Goal: Transaction & Acquisition: Purchase product/service

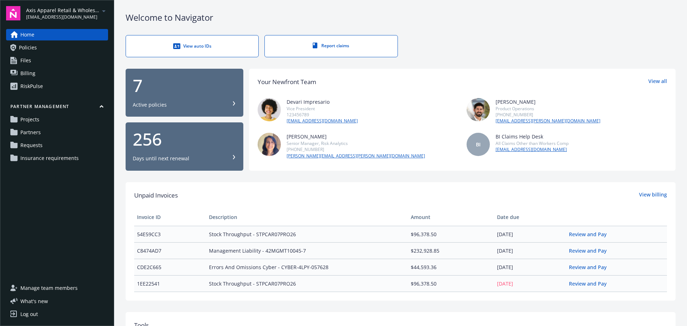
click at [334, 47] on div "Report claims" at bounding box center [331, 46] width 104 height 6
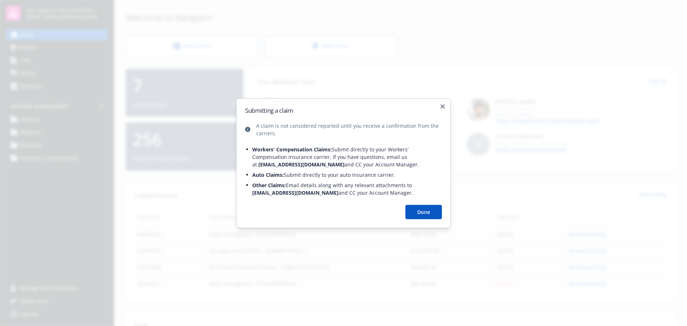
click at [420, 209] on button "Done" at bounding box center [423, 212] width 36 height 14
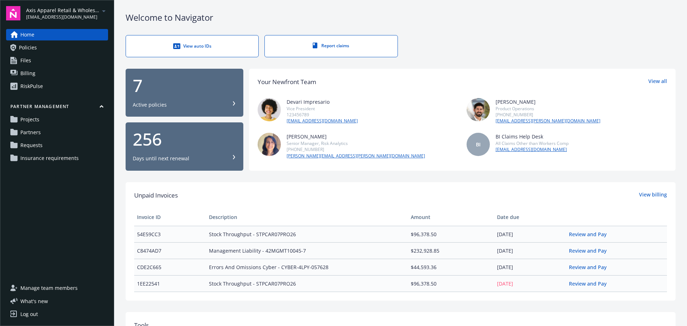
click at [203, 50] on link "View auto IDs" at bounding box center [192, 46] width 133 height 22
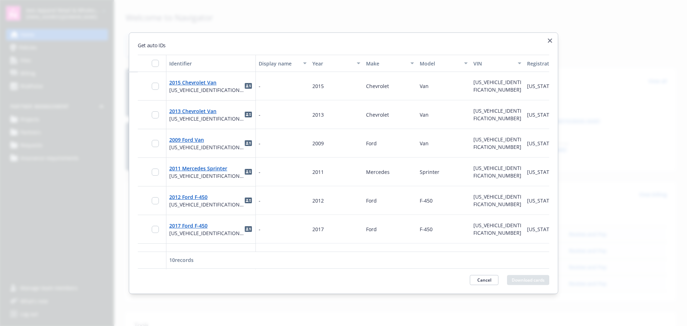
click at [550, 40] on icon "button" at bounding box center [549, 40] width 4 height 4
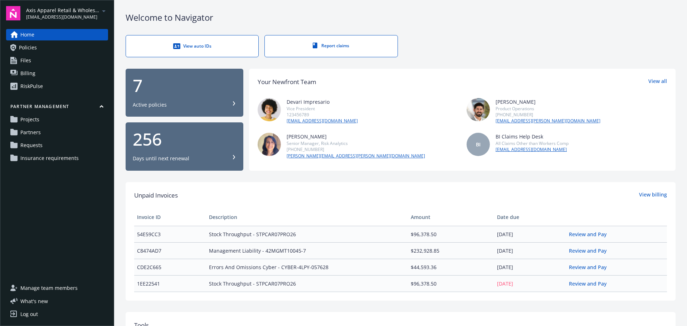
click at [55, 49] on link "Policies" at bounding box center [57, 47] width 102 height 11
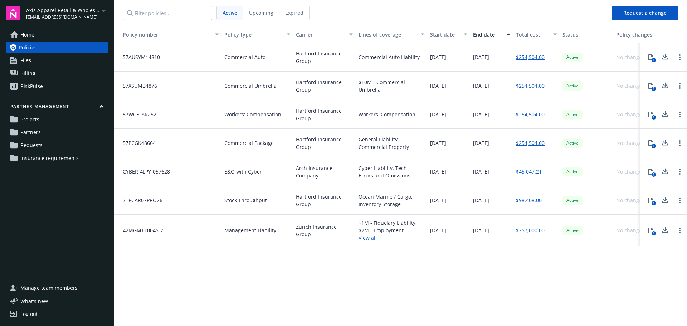
click at [47, 59] on link "Files" at bounding box center [57, 60] width 102 height 11
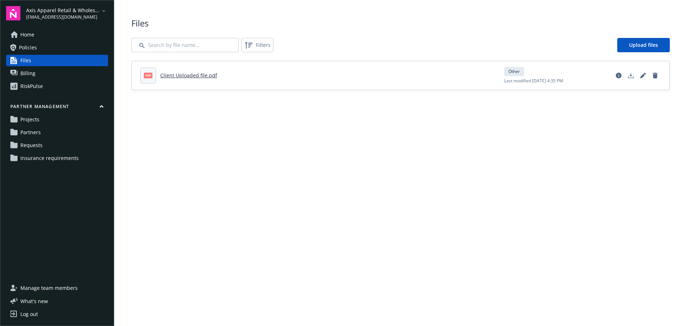
click at [61, 77] on link "Billing" at bounding box center [57, 73] width 102 height 11
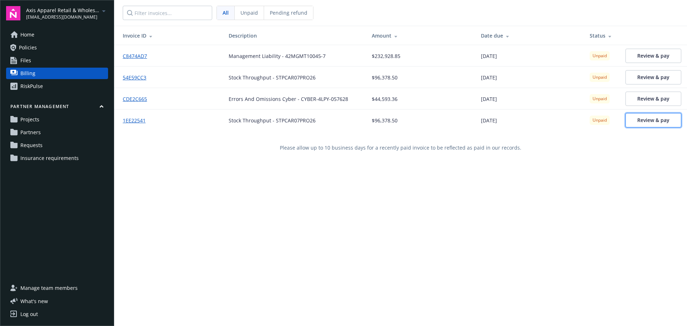
click at [649, 120] on span "Review & pay" at bounding box center [653, 120] width 32 height 7
click at [44, 161] on span "Insurance requirements" at bounding box center [49, 157] width 58 height 11
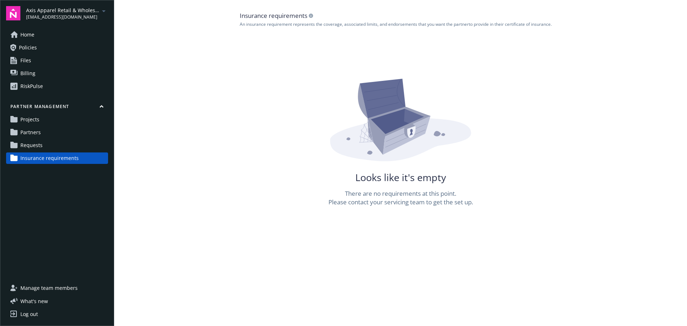
click at [43, 147] on link "Requests" at bounding box center [57, 144] width 102 height 11
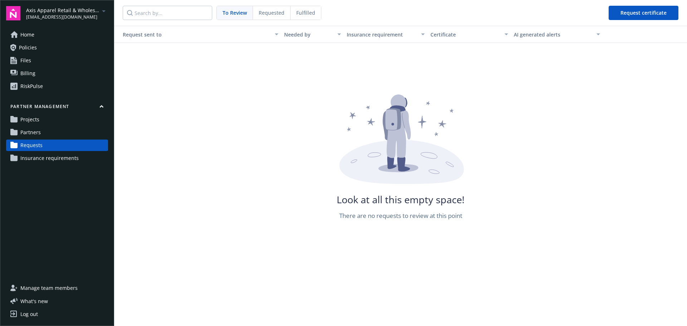
click at [41, 129] on link "Partners" at bounding box center [57, 132] width 102 height 11
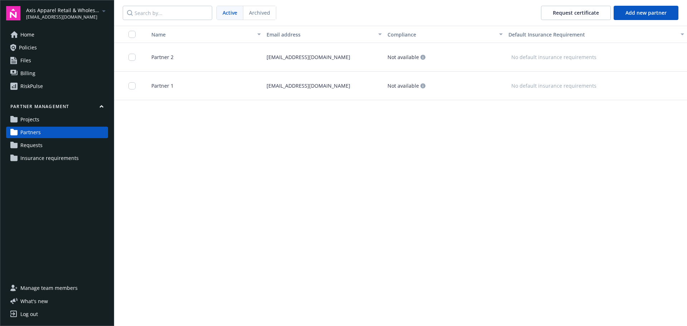
click at [36, 31] on link "Home" at bounding box center [57, 34] width 102 height 11
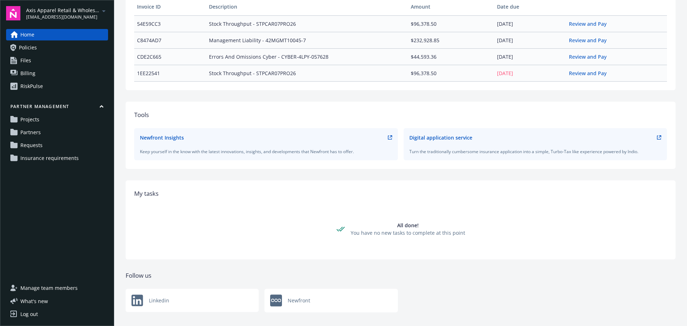
scroll to position [215, 0]
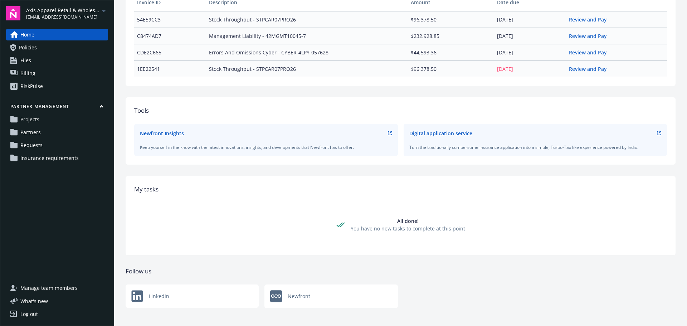
click at [388, 132] on icon at bounding box center [390, 133] width 4 height 4
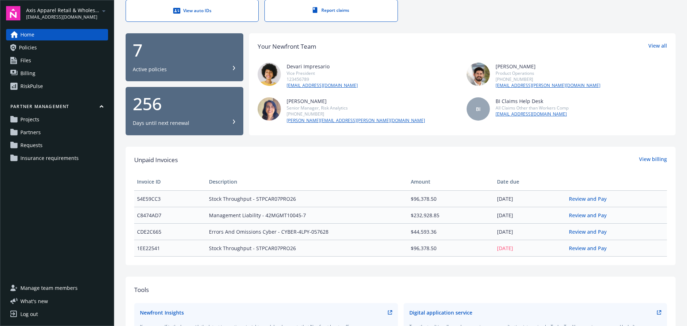
scroll to position [0, 0]
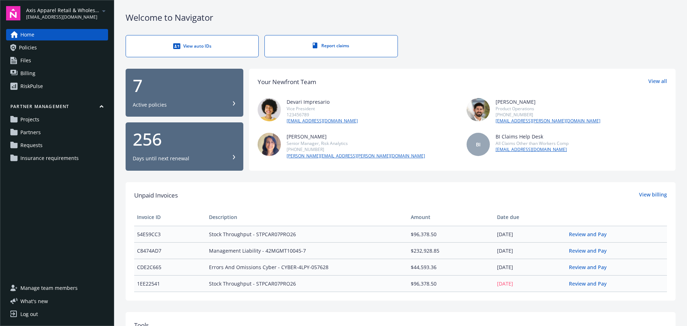
click at [37, 146] on span "Requests" at bounding box center [31, 144] width 22 height 11
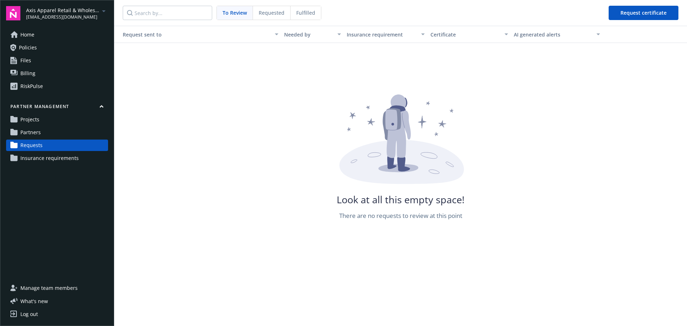
click at [48, 119] on link "Projects" at bounding box center [57, 119] width 102 height 11
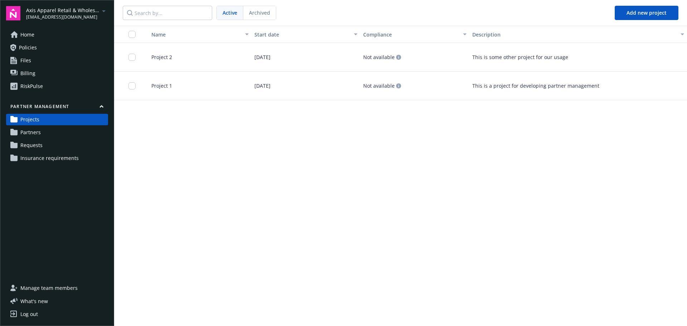
click at [48, 129] on link "Partners" at bounding box center [57, 132] width 102 height 11
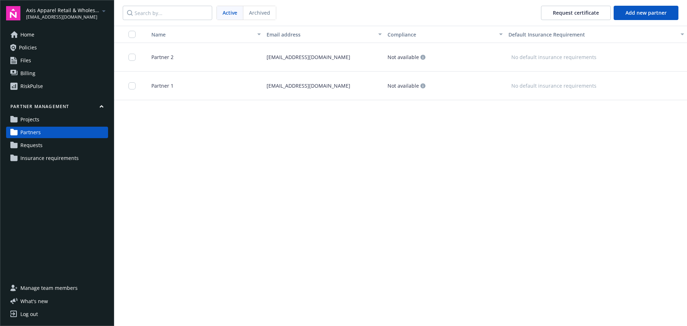
click at [44, 88] on link "RiskPulse" at bounding box center [57, 85] width 102 height 11
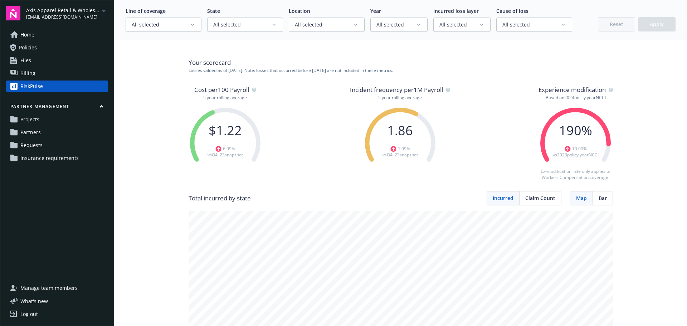
click at [102, 13] on icon "arrowDropDown" at bounding box center [103, 11] width 9 height 9
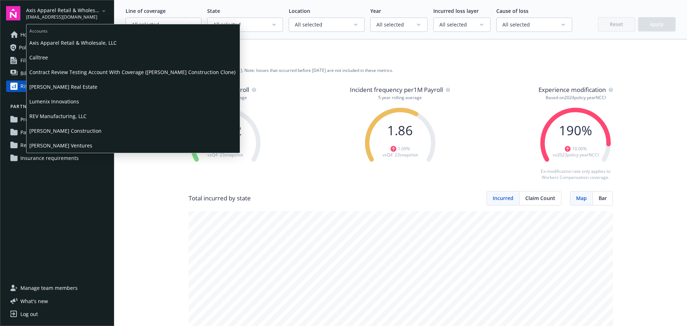
click at [80, 69] on span "Contract Review Testing Account With Coverage ([PERSON_NAME] Construction Clone)" at bounding box center [132, 72] width 207 height 15
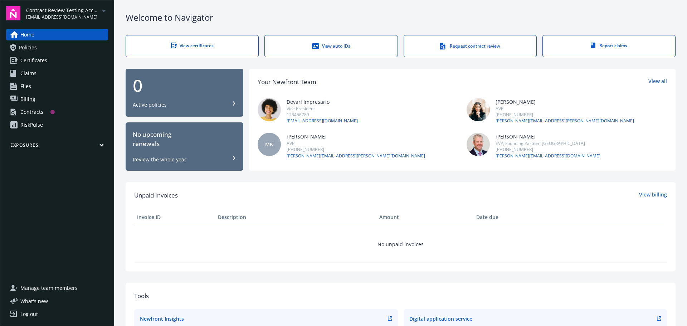
click at [67, 110] on link "Contracts" at bounding box center [57, 111] width 102 height 11
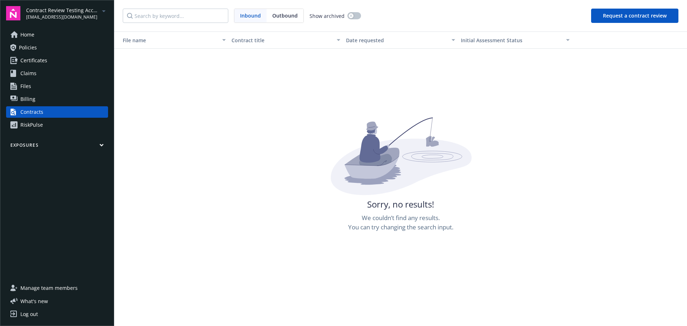
click at [605, 19] on button "Request a contract review" at bounding box center [634, 16] width 87 height 14
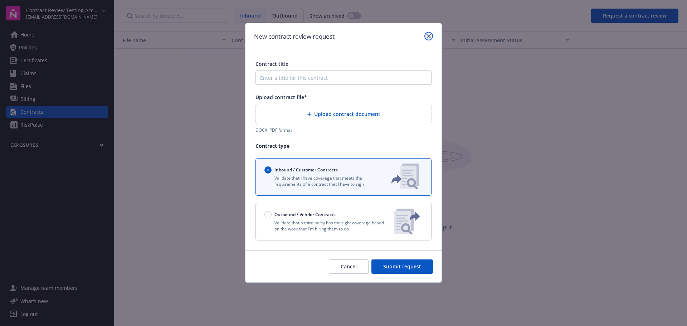
click at [430, 38] on icon "close" at bounding box center [428, 36] width 4 height 4
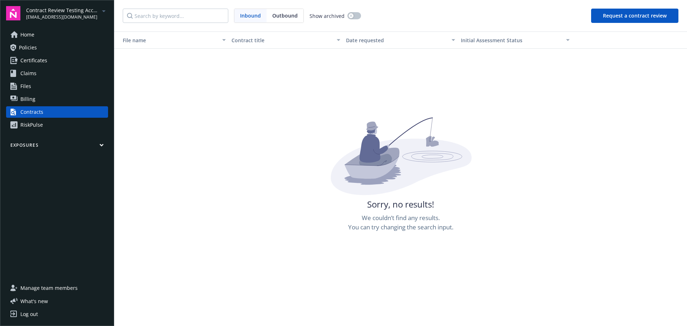
click at [100, 9] on icon "arrowDropDown" at bounding box center [103, 11] width 9 height 9
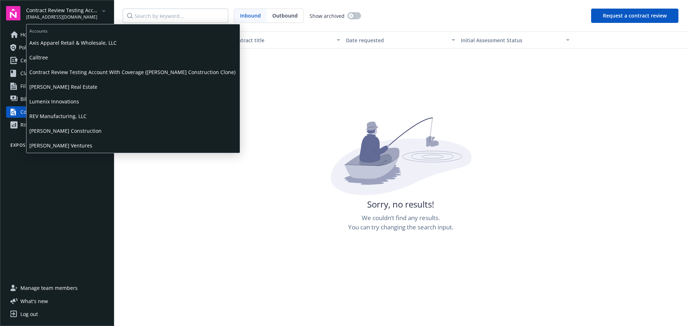
click at [88, 39] on span "Axis Apparel Retail & Wholesale, LLC" at bounding box center [132, 42] width 207 height 15
